Goal: Communication & Community: Answer question/provide support

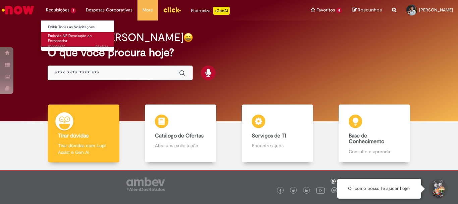
click at [60, 40] on span "Emissão NF Devolução ao Fornecedor" at bounding box center [70, 38] width 44 height 10
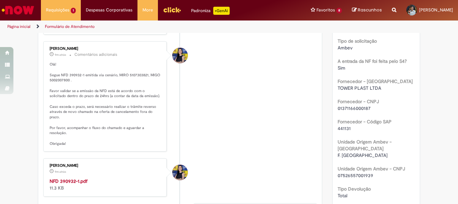
scroll to position [168, 0]
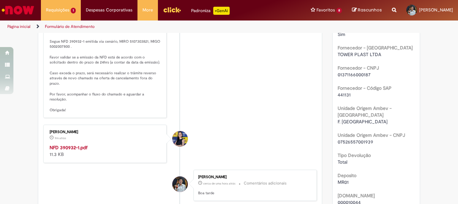
click at [51, 144] on strong "NFD 390932-1.pdf" at bounding box center [69, 147] width 38 height 6
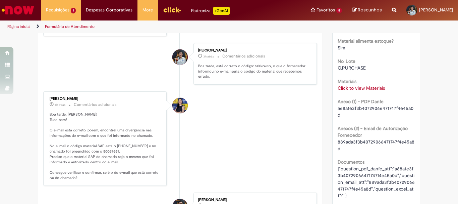
scroll to position [503, 0]
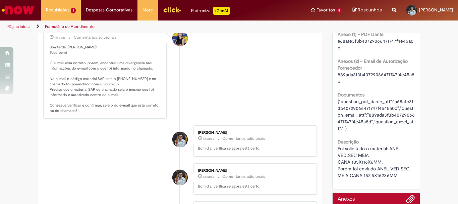
click at [81, 79] on p "Boa tarde, [PERSON_NAME]! Tudo bem? O e-mail está correto, porem, encontrei uma…" at bounding box center [106, 79] width 112 height 68
drag, startPoint x: 81, startPoint y: 79, endPoint x: 99, endPoint y: 76, distance: 18.8
click at [81, 79] on p "Boa tarde, [PERSON_NAME]! Tudo bem? O e-mail está correto, porem, encontrei uma…" at bounding box center [106, 79] width 112 height 68
copy p "50069659"
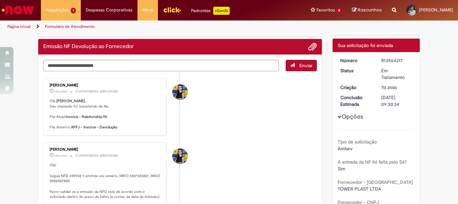
scroll to position [0, 0]
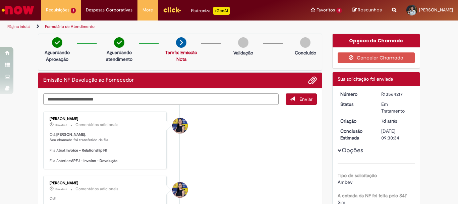
click at [102, 99] on textarea "Digite sua mensagem aqui..." at bounding box center [161, 98] width 236 height 11
type textarea "**********"
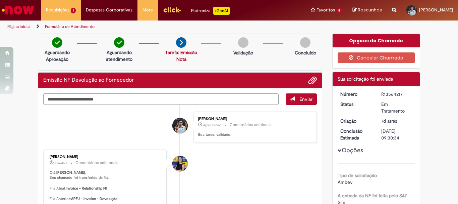
click at [101, 99] on textarea "Digite sua mensagem aqui..." at bounding box center [161, 98] width 236 height 11
type textarea "*********"
click at [300, 99] on span "Enviar" at bounding box center [306, 99] width 13 height 6
